Goal: Task Accomplishment & Management: Manage account settings

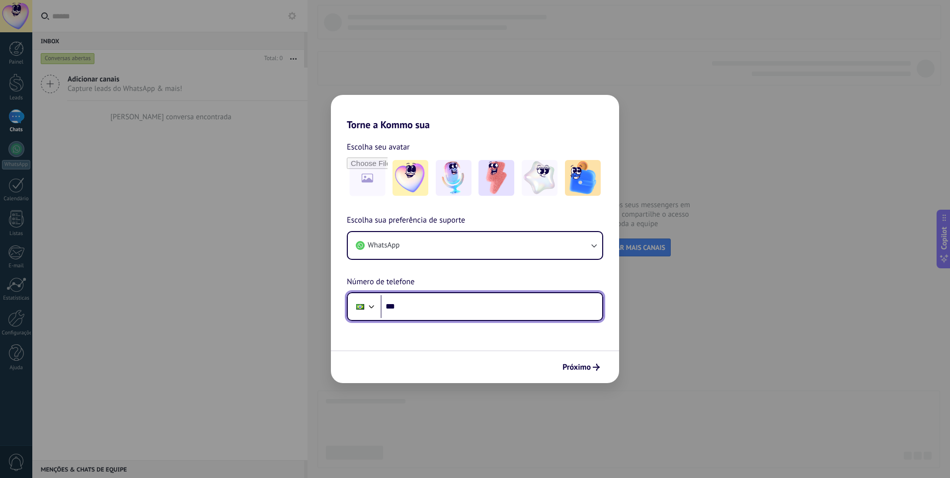
click at [452, 305] on input "***" at bounding box center [491, 306] width 222 height 23
paste input "**********"
type input "**********"
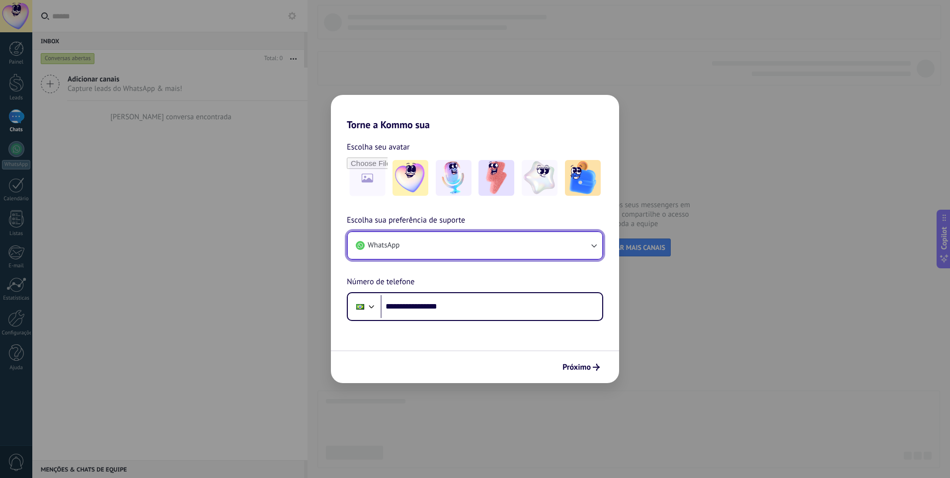
click at [521, 245] on button "WhatsApp" at bounding box center [475, 245] width 254 height 27
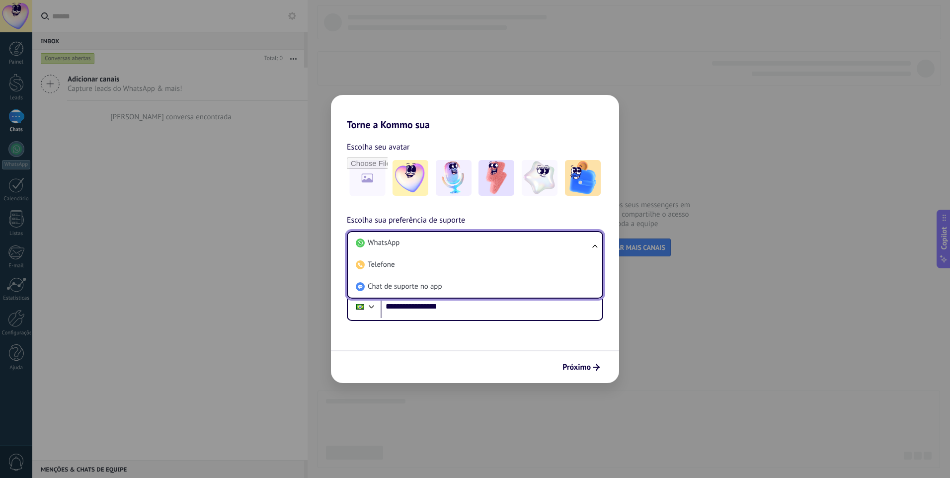
drag, startPoint x: 433, startPoint y: 288, endPoint x: 526, endPoint y: 307, distance: 94.9
click at [432, 288] on span "Chat de suporte no app" at bounding box center [405, 287] width 75 height 10
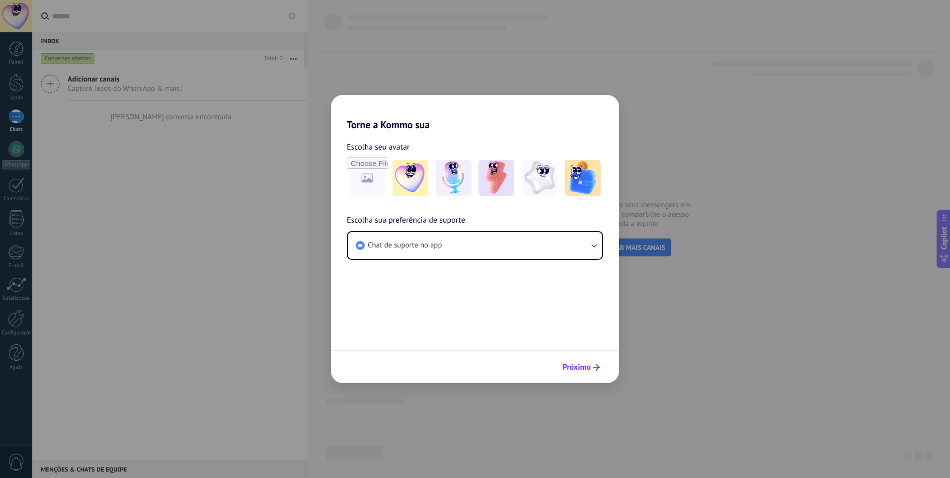
click at [581, 367] on span "Próximo" at bounding box center [576, 367] width 28 height 7
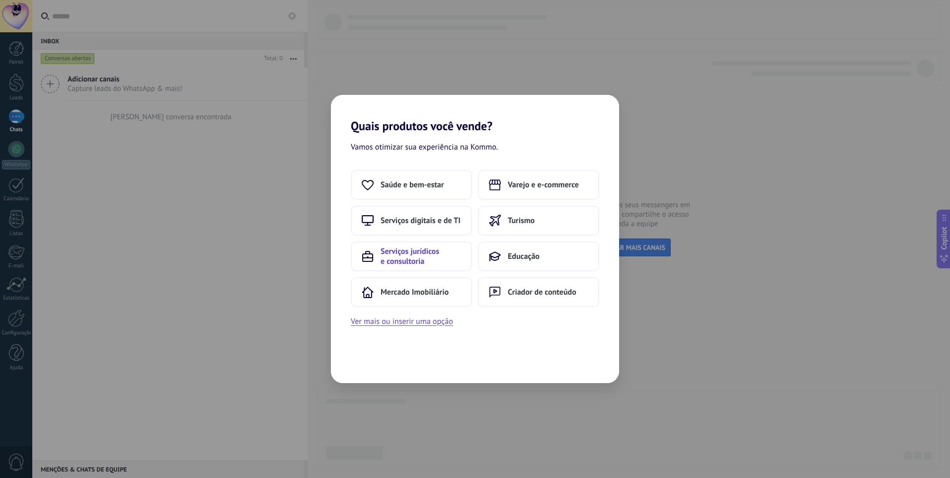
click at [413, 260] on span "Serviços jurídicos e consultoria" at bounding box center [420, 256] width 80 height 20
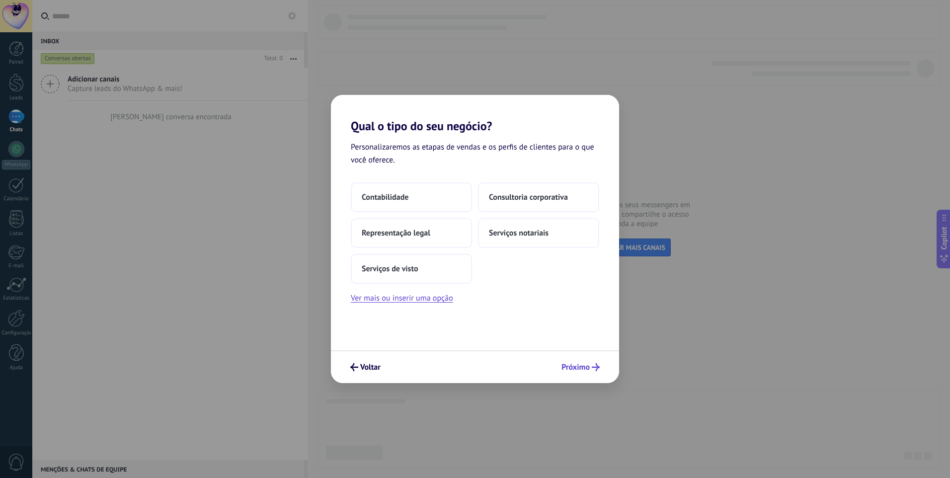
drag, startPoint x: 582, startPoint y: 370, endPoint x: 577, endPoint y: 371, distance: 5.1
click at [581, 370] on span "Próximo" at bounding box center [575, 367] width 28 height 7
click at [415, 198] on button "Contabilidade" at bounding box center [411, 197] width 121 height 30
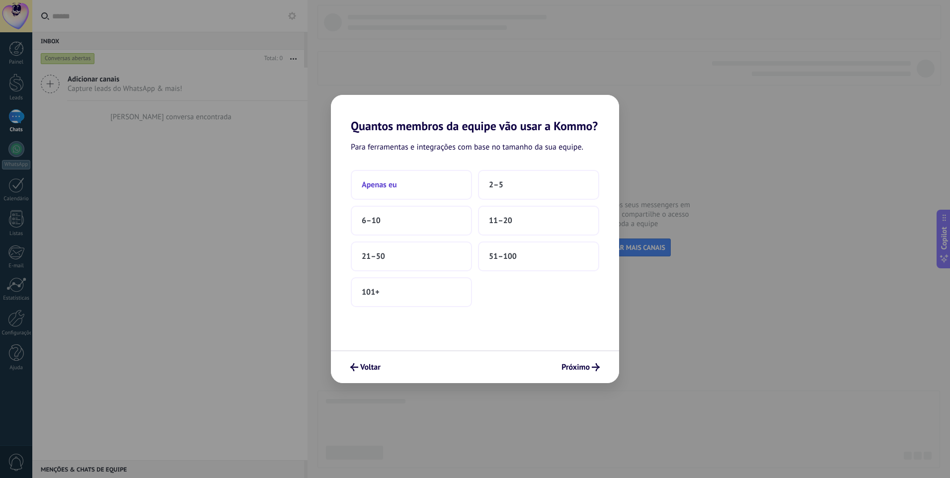
click at [416, 181] on button "Apenas eu" at bounding box center [411, 185] width 121 height 30
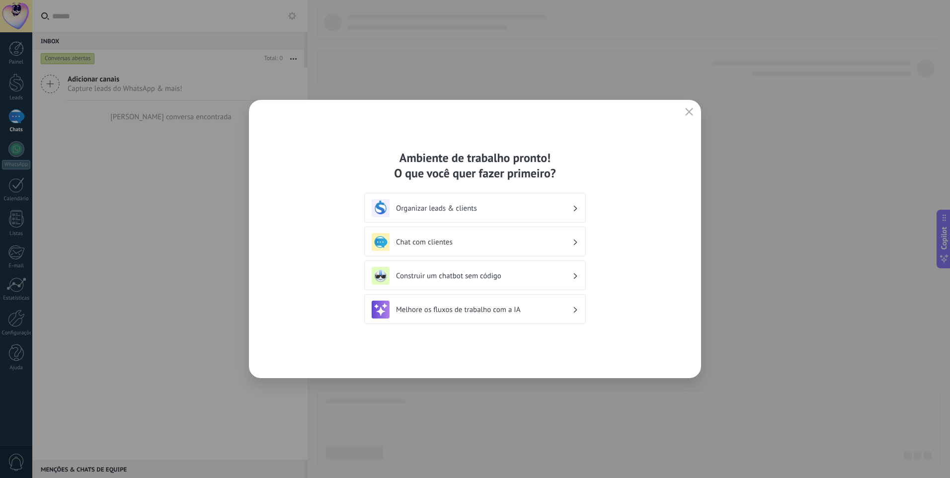
click at [693, 114] on button "button" at bounding box center [688, 112] width 13 height 14
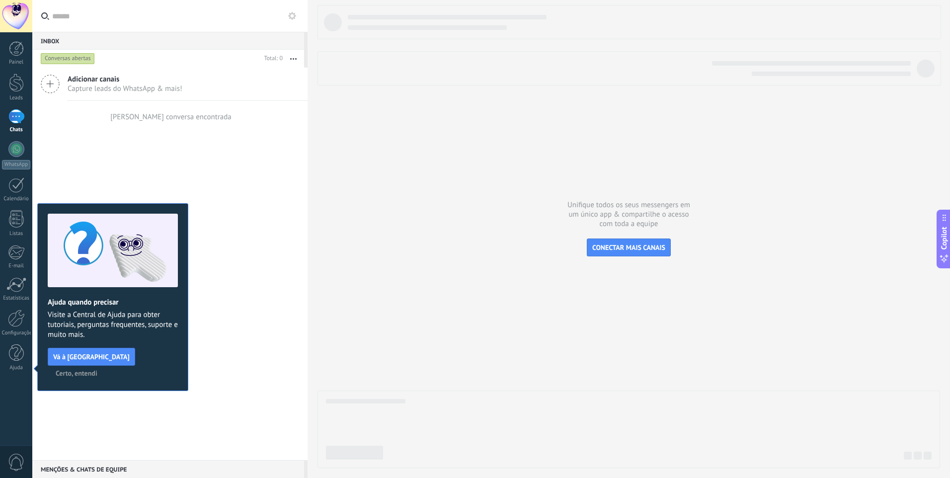
drag, startPoint x: 27, startPoint y: 19, endPoint x: 349, endPoint y: 44, distance: 323.4
click at [27, 19] on div at bounding box center [16, 16] width 32 height 32
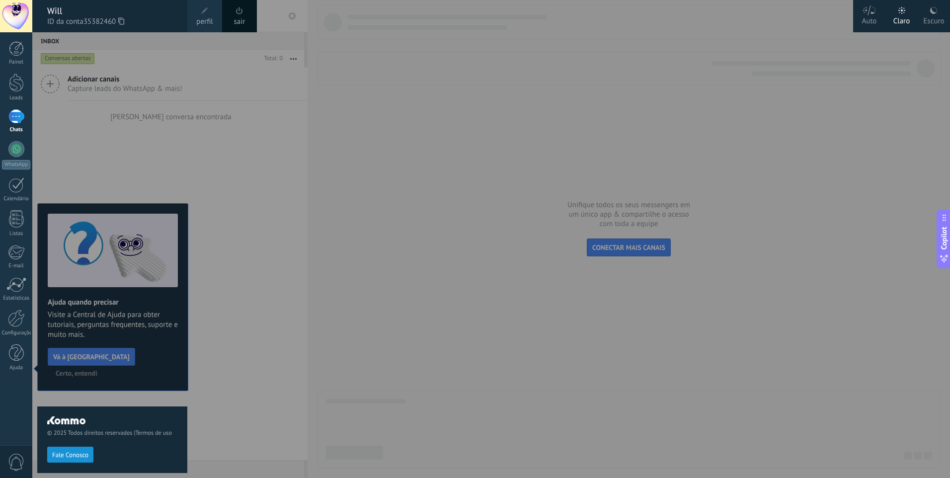
click at [941, 20] on div "Escuro" at bounding box center [933, 19] width 21 height 26
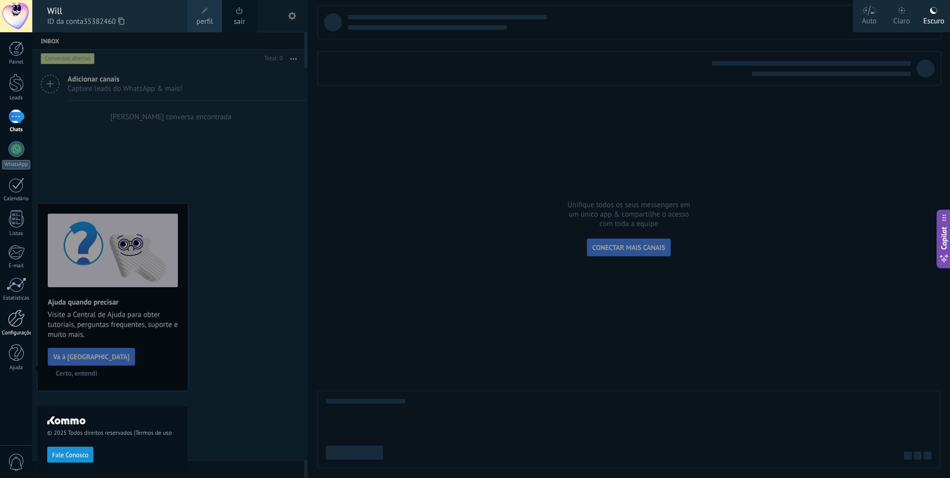
click at [6, 319] on link "Configurações" at bounding box center [16, 322] width 32 height 27
